Goal: Task Accomplishment & Management: Manage account settings

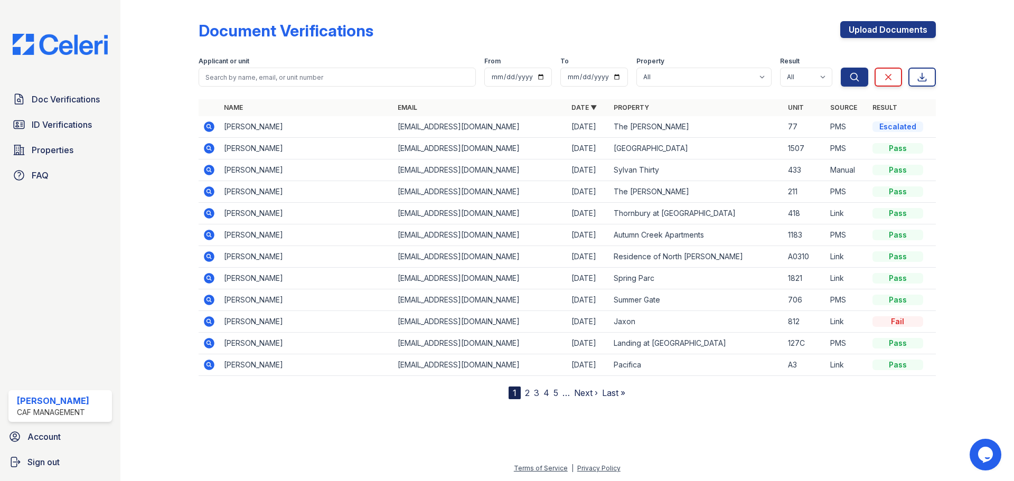
click at [528, 395] on link "2" at bounding box center [527, 393] width 5 height 11
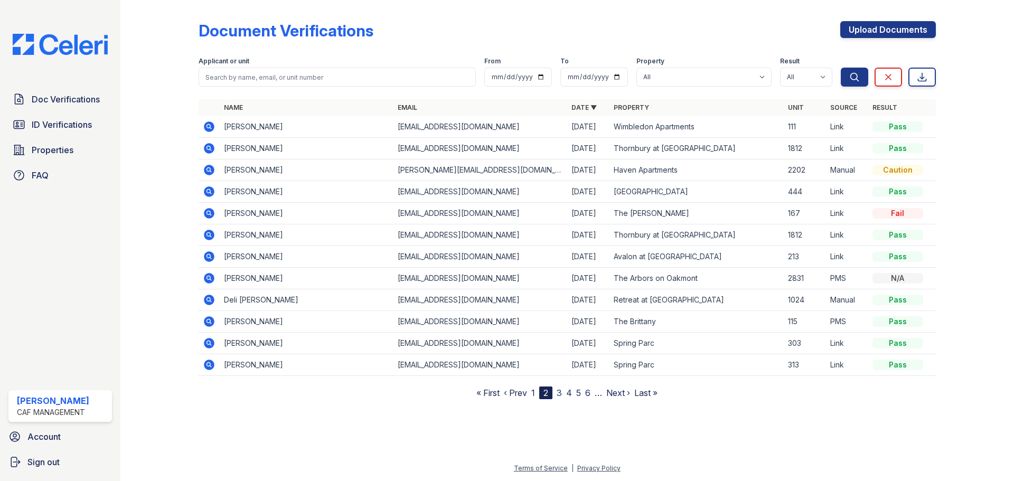
click at [554, 394] on nav "« First ‹ Prev 1 2 3 4 5 6 … Next › Last »" at bounding box center [566, 393] width 181 height 13
click at [558, 394] on link "3" at bounding box center [559, 393] width 5 height 11
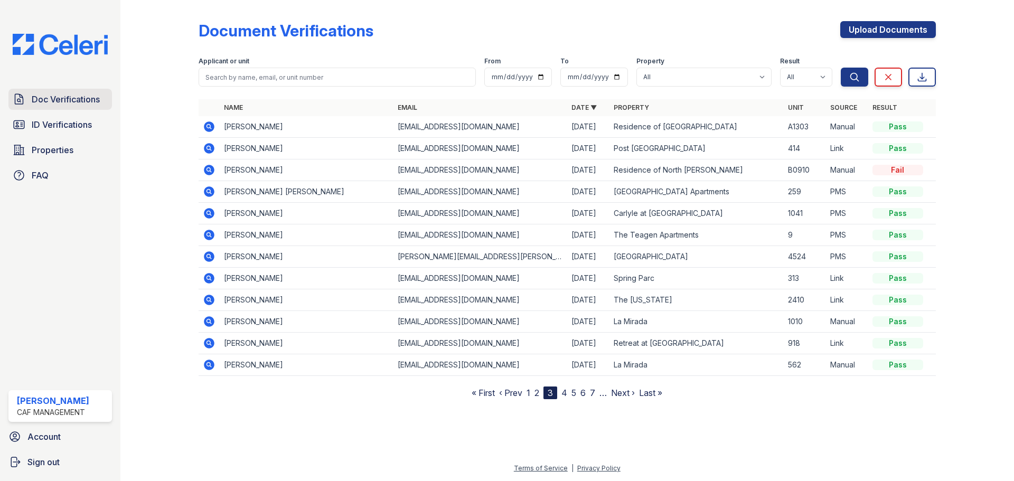
click at [45, 102] on span "Doc Verifications" at bounding box center [66, 99] width 68 height 13
click at [45, 101] on span "Doc Verifications" at bounding box center [66, 99] width 68 height 13
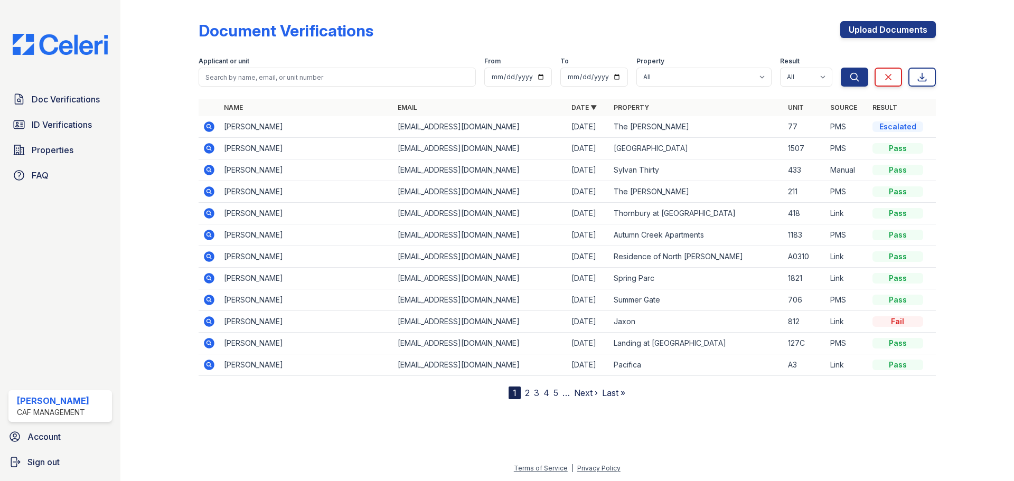
click at [625, 101] on th "Property" at bounding box center [696, 107] width 174 height 17
click at [628, 106] on link "Property" at bounding box center [631, 108] width 35 height 8
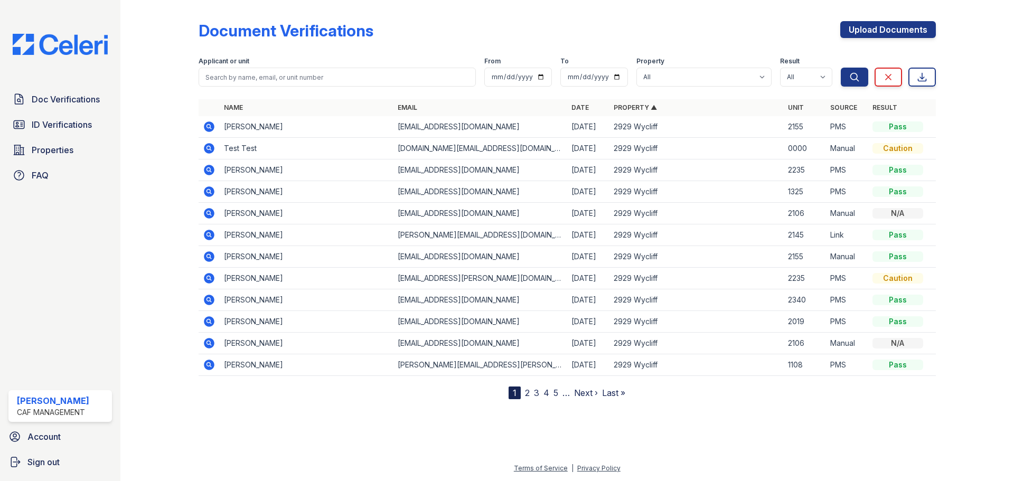
click at [632, 107] on link "Property ▲" at bounding box center [635, 108] width 43 height 8
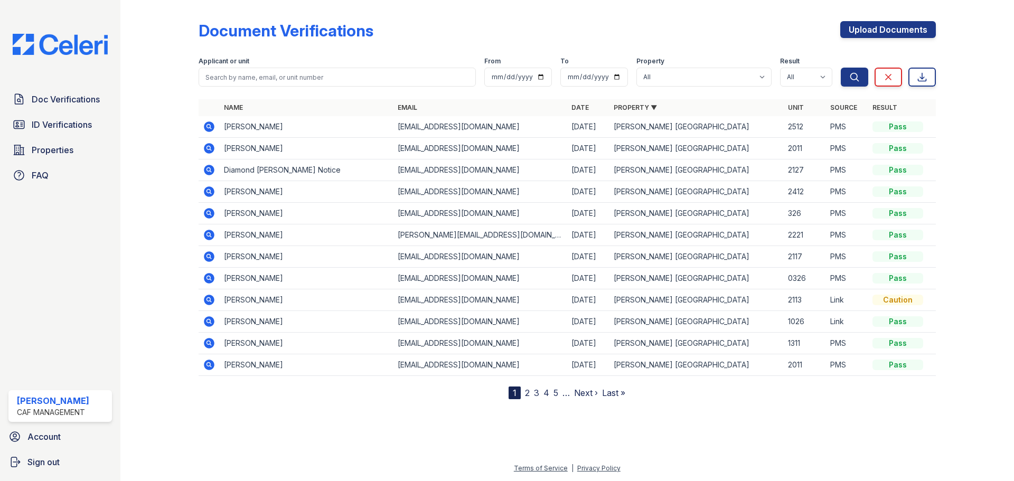
click at [632, 107] on link "Property ▼" at bounding box center [635, 108] width 43 height 8
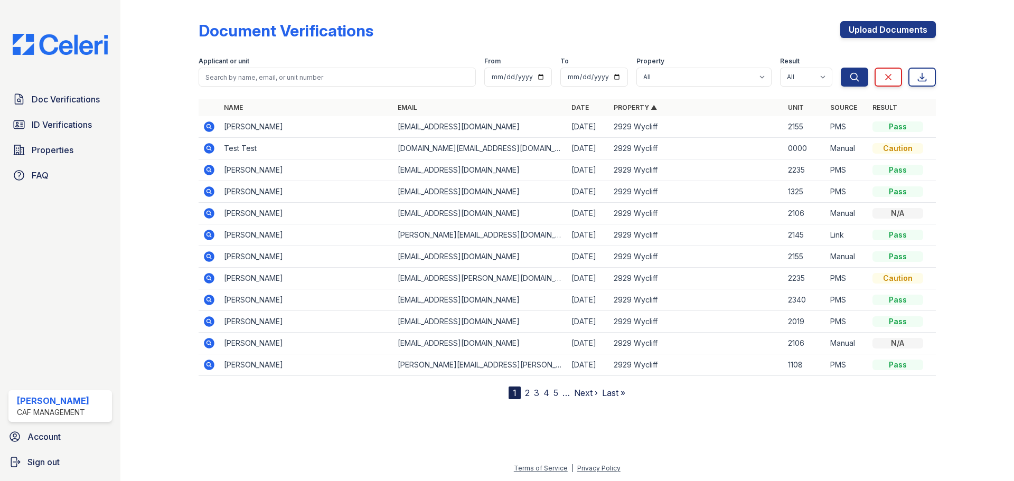
click at [632, 107] on link "Property ▲" at bounding box center [635, 108] width 43 height 8
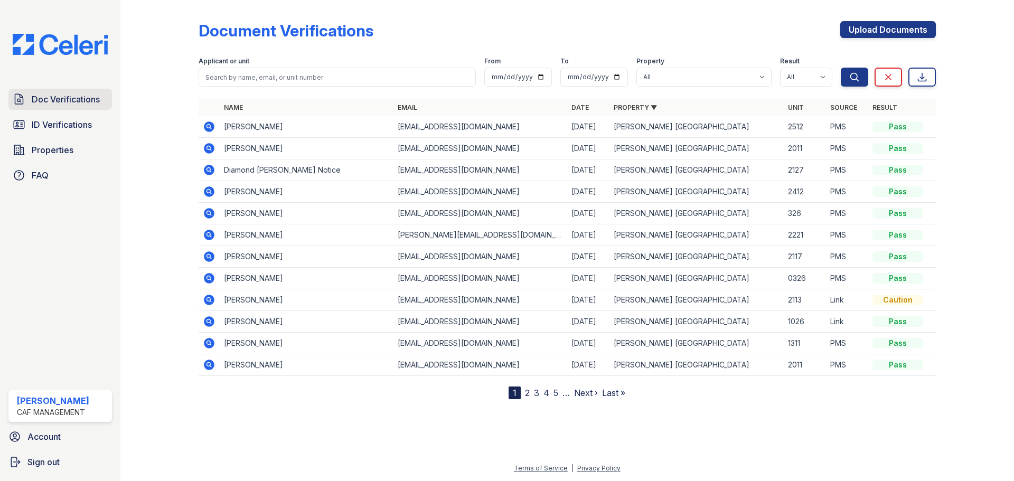
click at [59, 98] on span "Doc Verifications" at bounding box center [66, 99] width 68 height 13
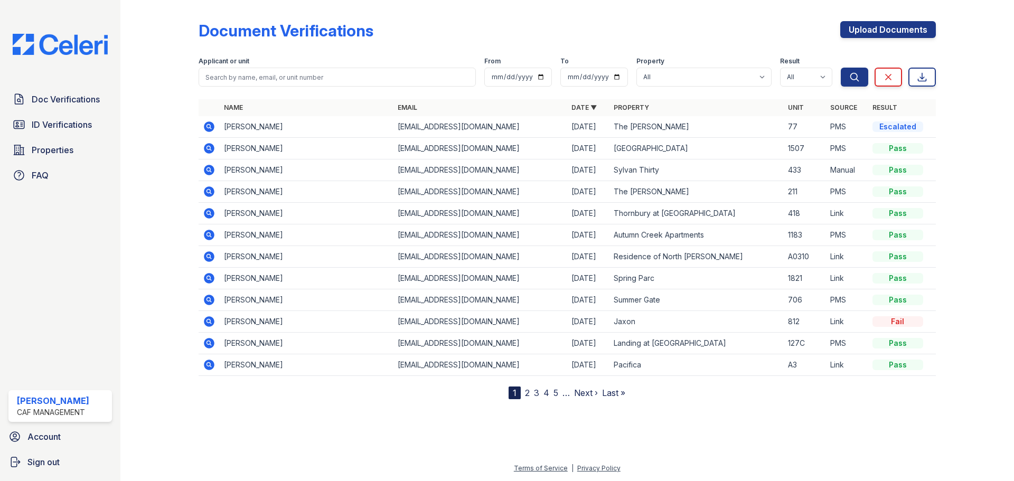
click at [59, 98] on span "Doc Verifications" at bounding box center [66, 99] width 68 height 13
click at [95, 408] on div "Inez Lee CAF Management" at bounding box center [60, 406] width 104 height 32
click at [31, 401] on div "[PERSON_NAME]" at bounding box center [53, 400] width 72 height 13
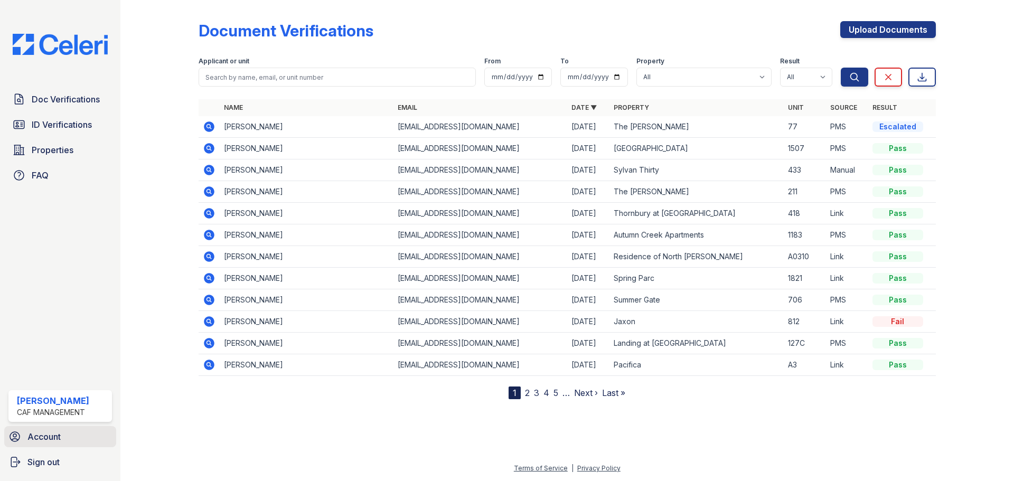
click at [43, 435] on span "Account" at bounding box center [43, 436] width 33 height 13
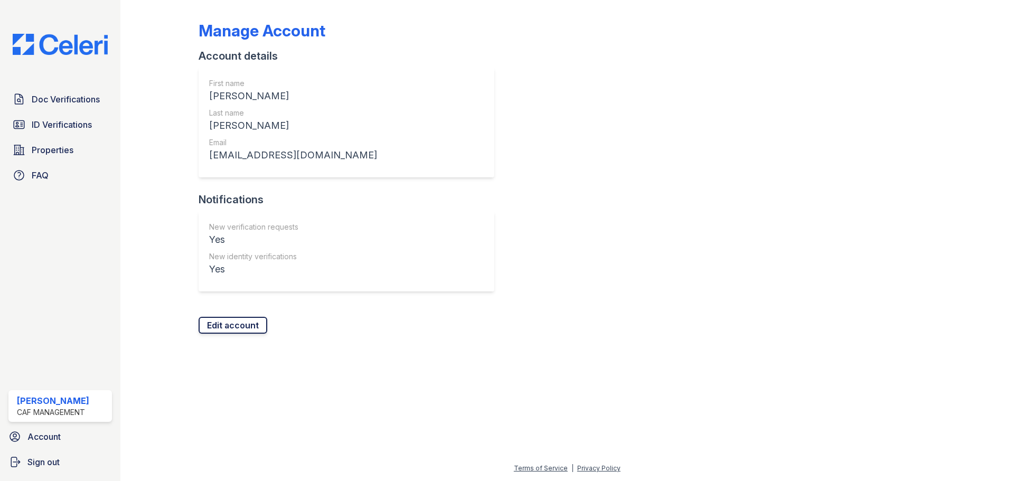
click at [232, 319] on link "Edit account" at bounding box center [233, 325] width 69 height 17
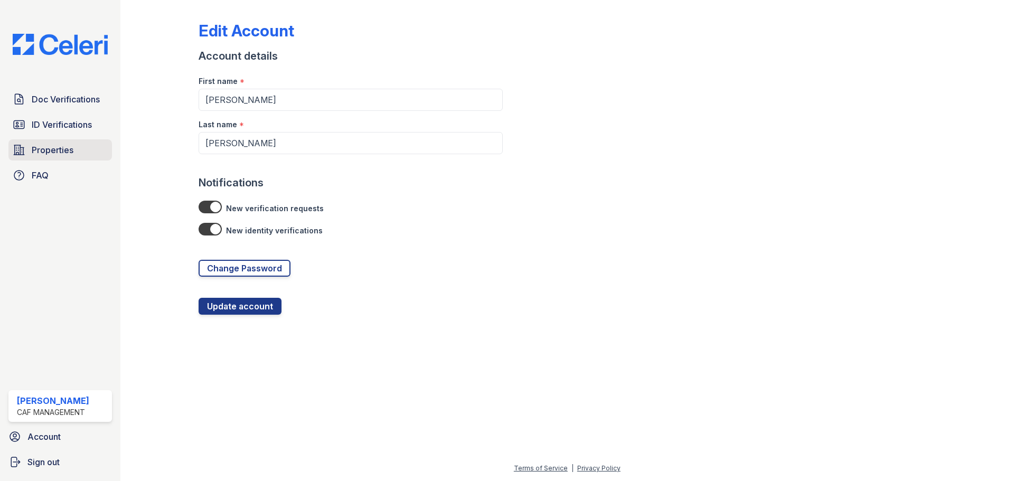
click at [70, 148] on span "Properties" at bounding box center [53, 150] width 42 height 13
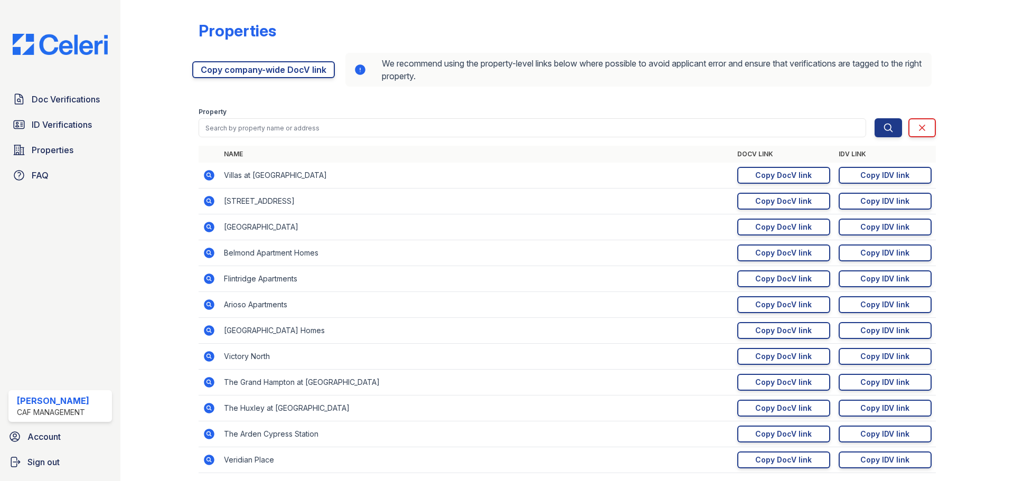
scroll to position [51, 0]
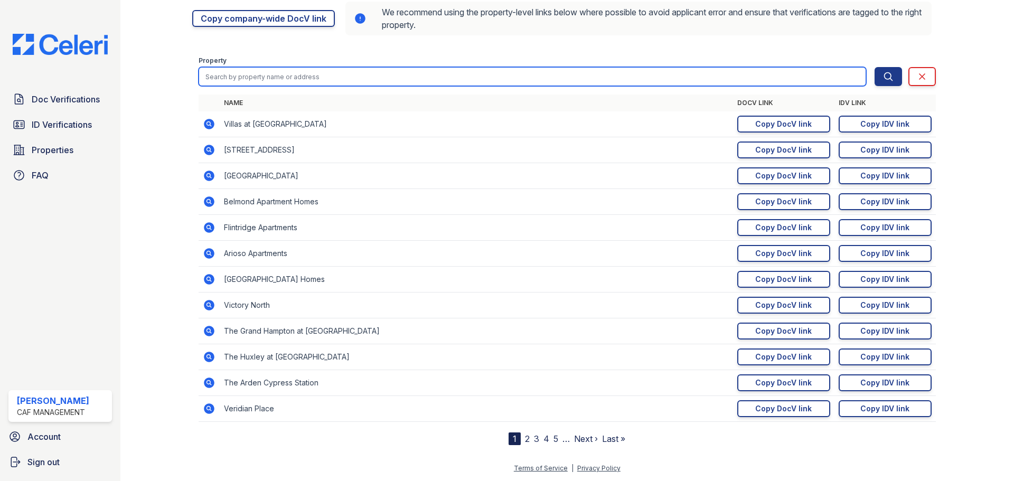
click at [312, 81] on input "search" at bounding box center [533, 76] width 668 height 19
type input "marion"
click at [875, 67] on button "Search" at bounding box center [888, 76] width 27 height 19
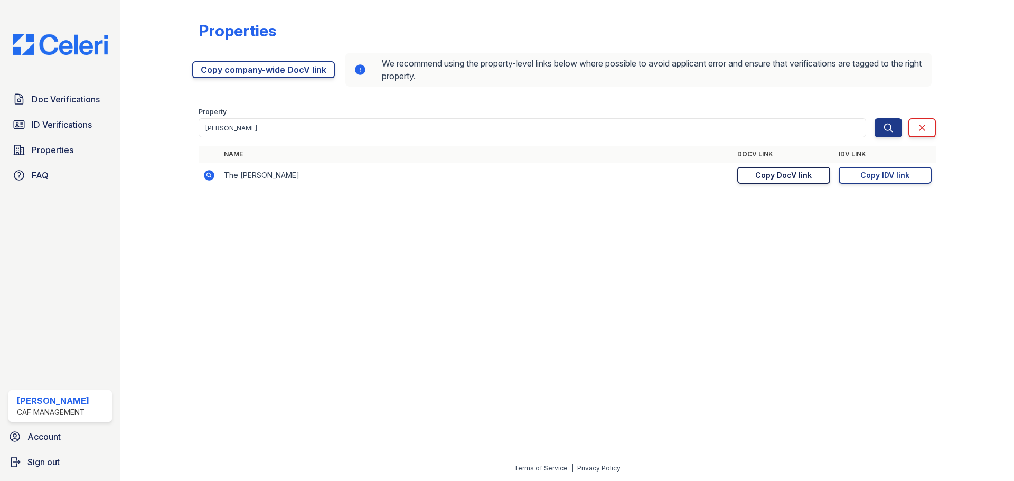
click at [806, 180] on div "Copy DocV link" at bounding box center [783, 175] width 57 height 11
click at [871, 172] on div "Copy IDV link" at bounding box center [884, 175] width 49 height 11
click at [467, 164] on td "The Marion" at bounding box center [476, 176] width 513 height 26
click at [28, 110] on div "Doc Verifications ID Verifications Properties FAQ" at bounding box center [60, 137] width 112 height 97
click at [34, 102] on span "Doc Verifications" at bounding box center [66, 99] width 68 height 13
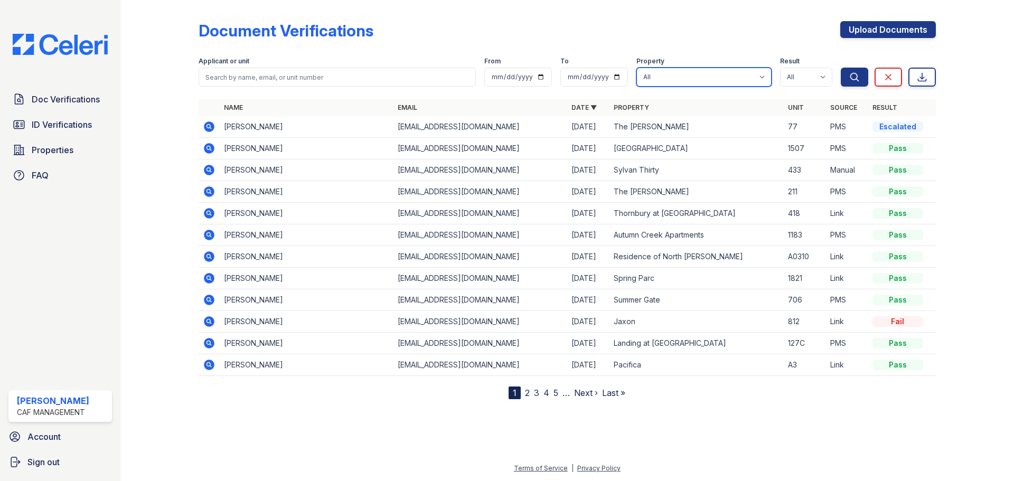
click at [702, 78] on select "All 2929 Wycliff 29 Fifty 4443 Ocean Drive Arioso Apartments Artisan Park Apart…" at bounding box center [703, 77] width 135 height 19
select select "3943"
click at [636, 68] on select "All 2929 Wycliff 29 Fifty 4443 Ocean Drive Arioso Apartments Artisan Park Apart…" at bounding box center [703, 77] width 135 height 19
click at [858, 77] on icon "submit" at bounding box center [854, 77] width 11 height 11
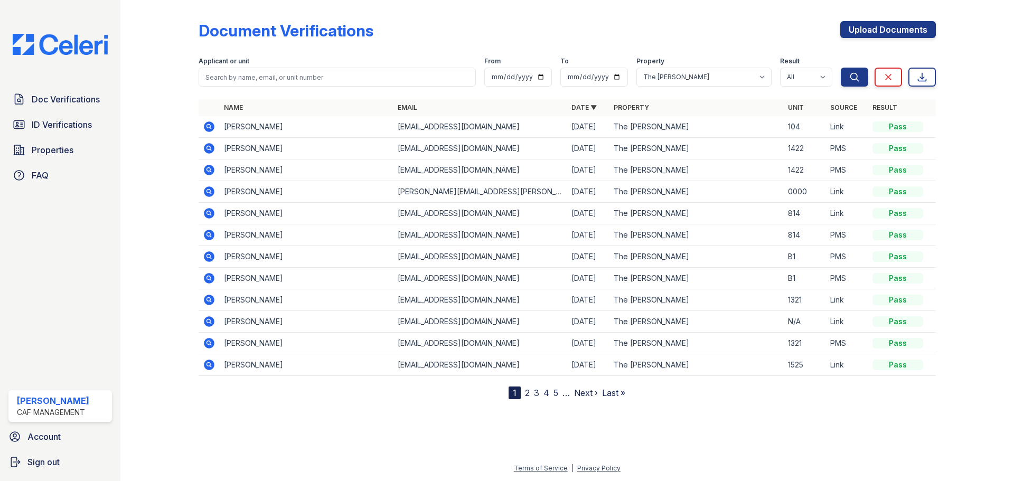
click at [662, 26] on div "Document Verifications Upload Documents" at bounding box center [567, 34] width 737 height 27
